Goal: Find specific page/section

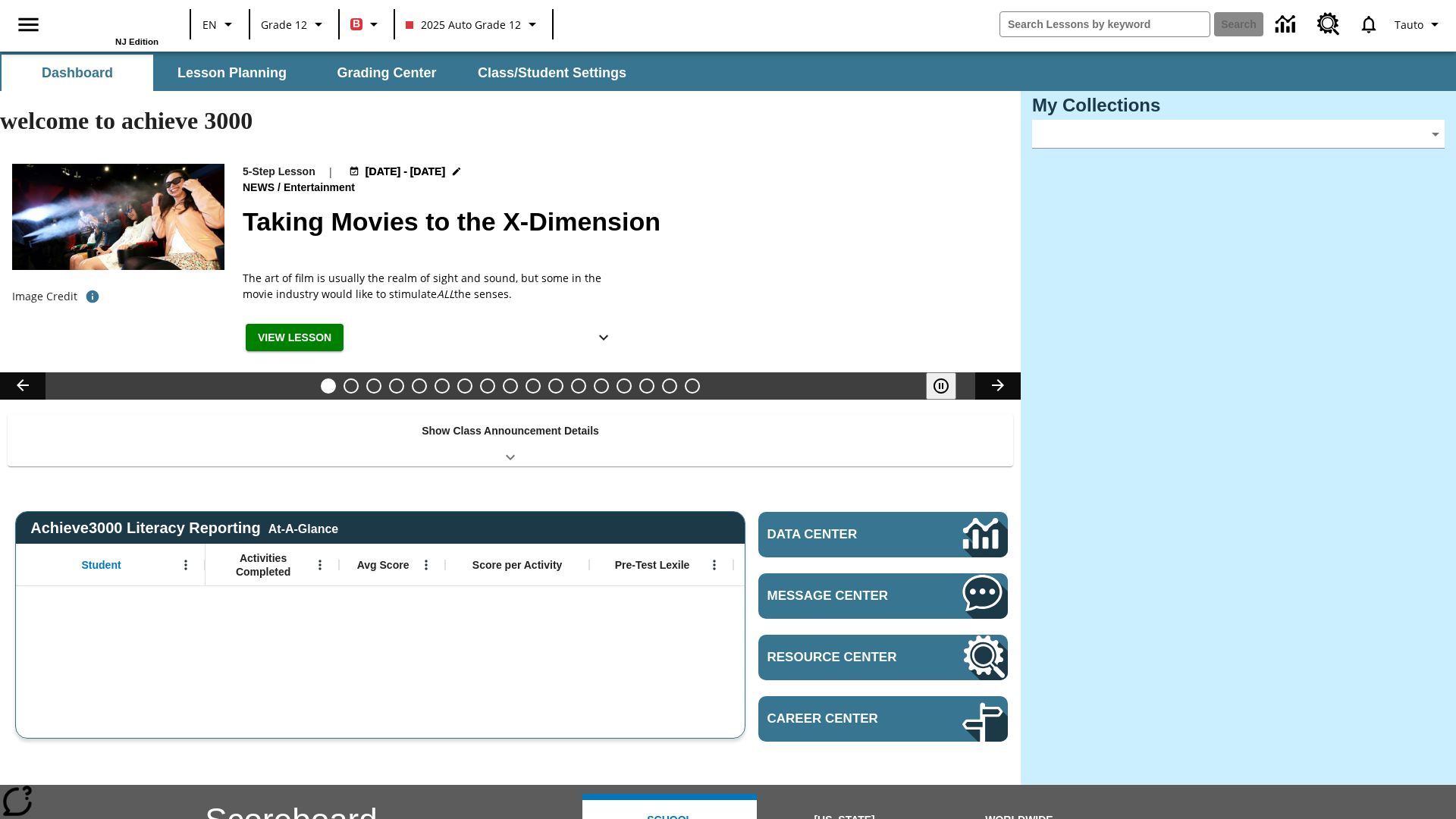
type input "-1"
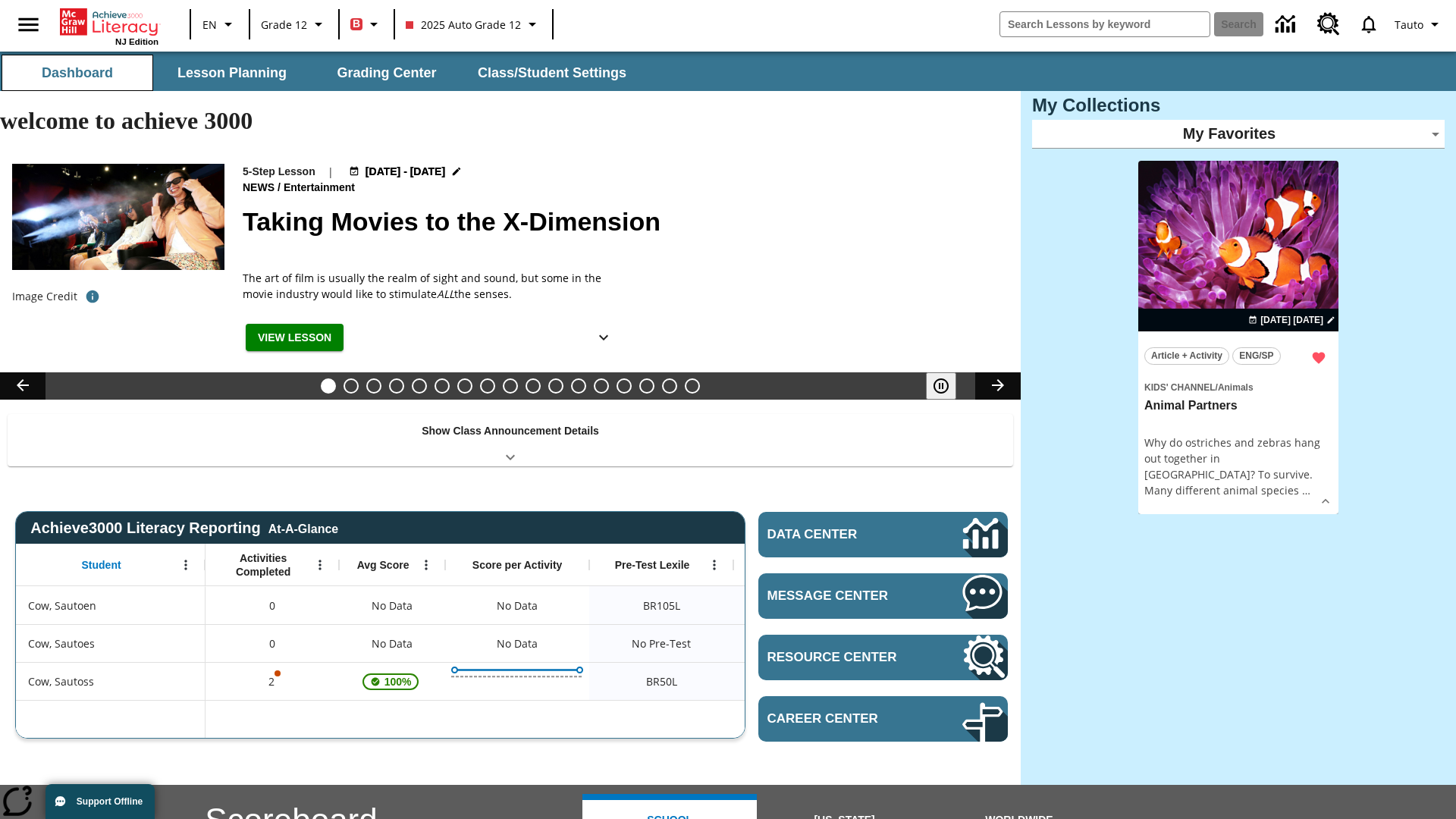
click at [77, 73] on button "Dashboard" at bounding box center [77, 73] width 152 height 37
click at [232, 73] on button "Lesson Planning" at bounding box center [232, 73] width 152 height 37
